Goal: Task Accomplishment & Management: Manage account settings

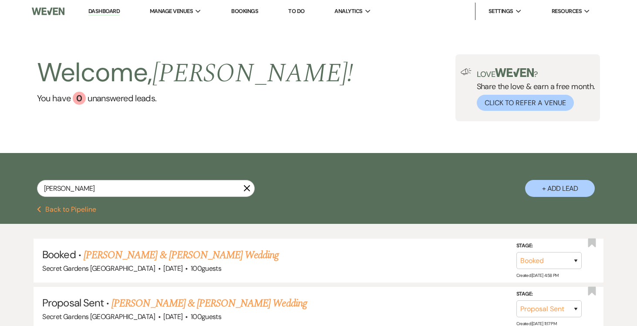
select select "6"
select select "8"
select select "6"
select select "5"
click at [113, 9] on link "Dashboard" at bounding box center [103, 11] width 31 height 8
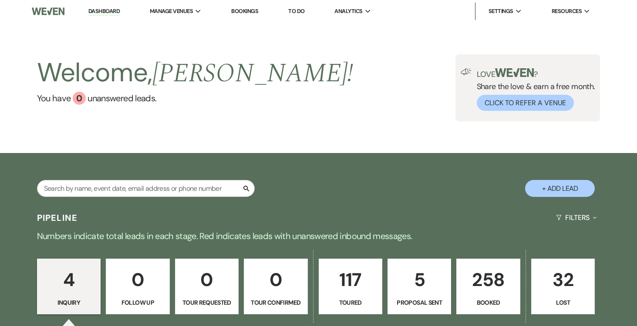
click at [421, 285] on p "5" at bounding box center [419, 279] width 52 height 29
select select "6"
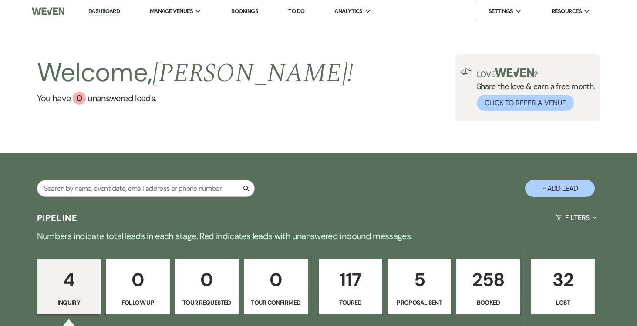
select select "6"
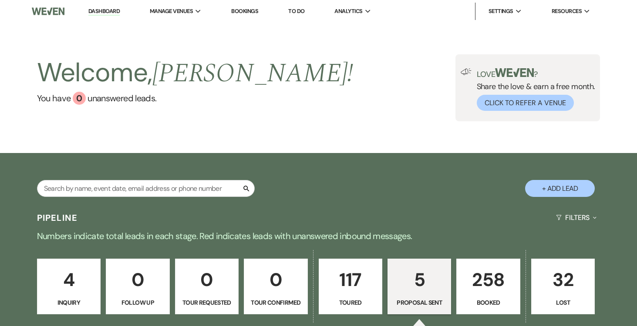
click at [99, 9] on link "Dashboard" at bounding box center [103, 11] width 31 height 8
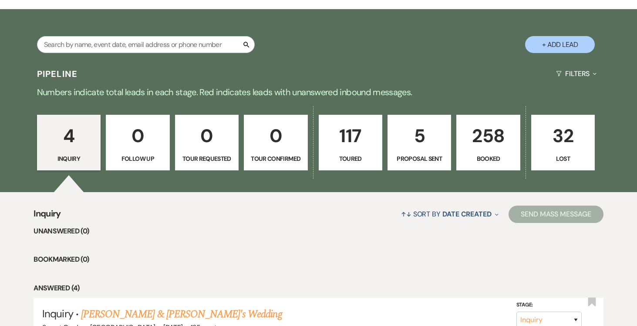
scroll to position [156, 0]
